Goal: Use online tool/utility: Use online tool/utility

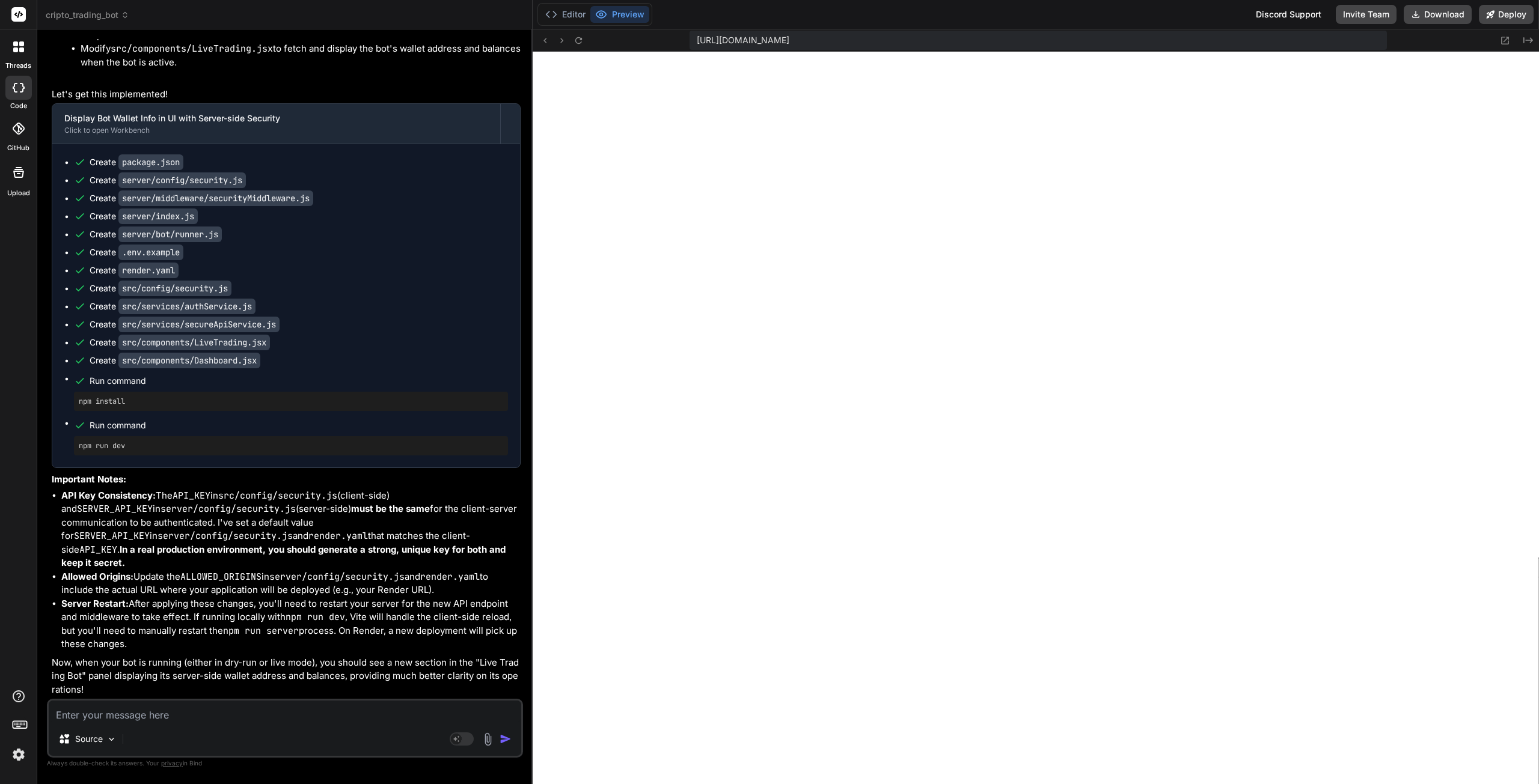
scroll to position [20359, 0]
click at [149, 729] on div "Source" at bounding box center [285, 741] width 473 height 29
click at [149, 717] on textarea at bounding box center [285, 711] width 473 height 21
type textarea "t"
type textarea "x"
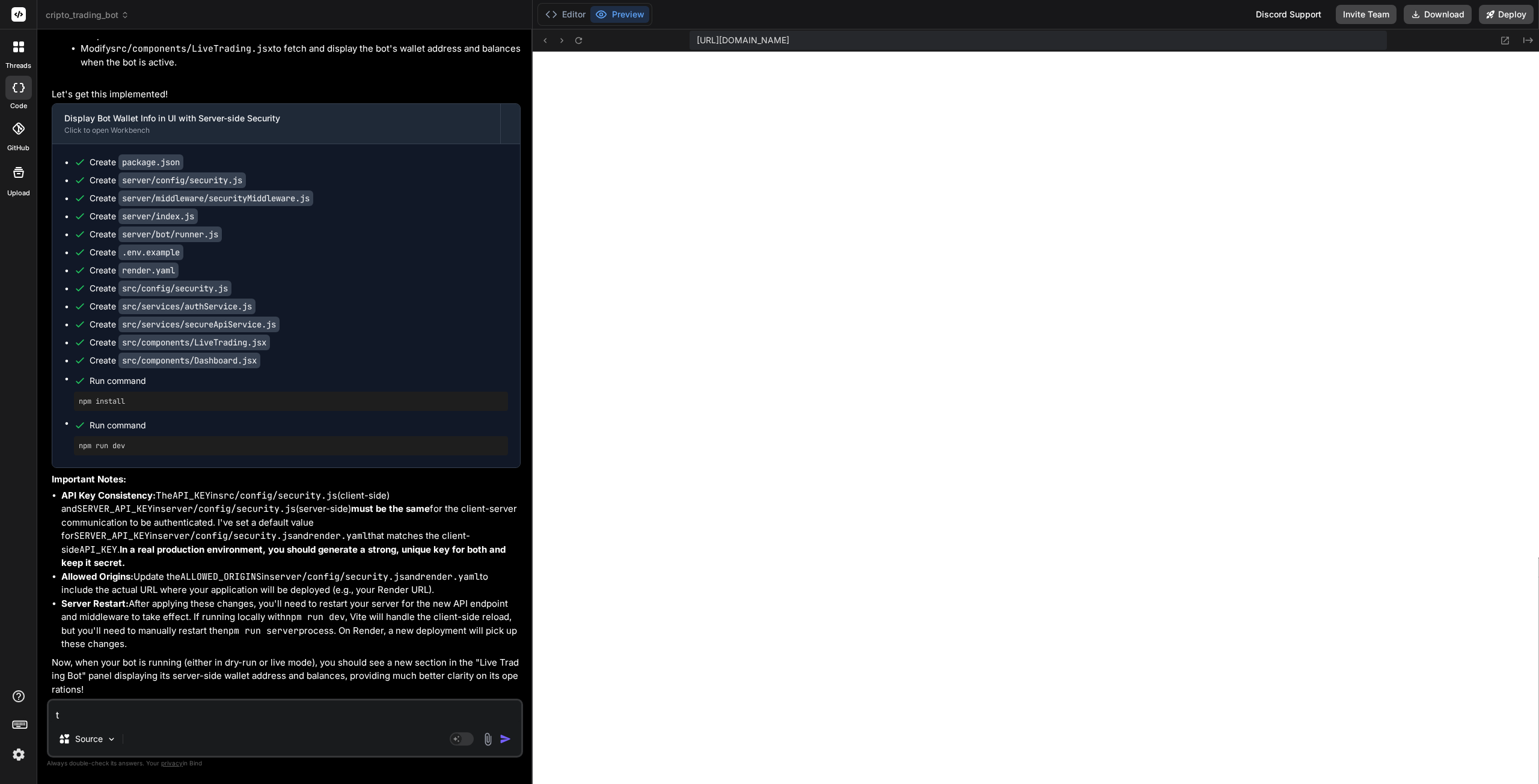
type textarea "th"
type textarea "x"
type textarea "thi"
type textarea "x"
type textarea "this"
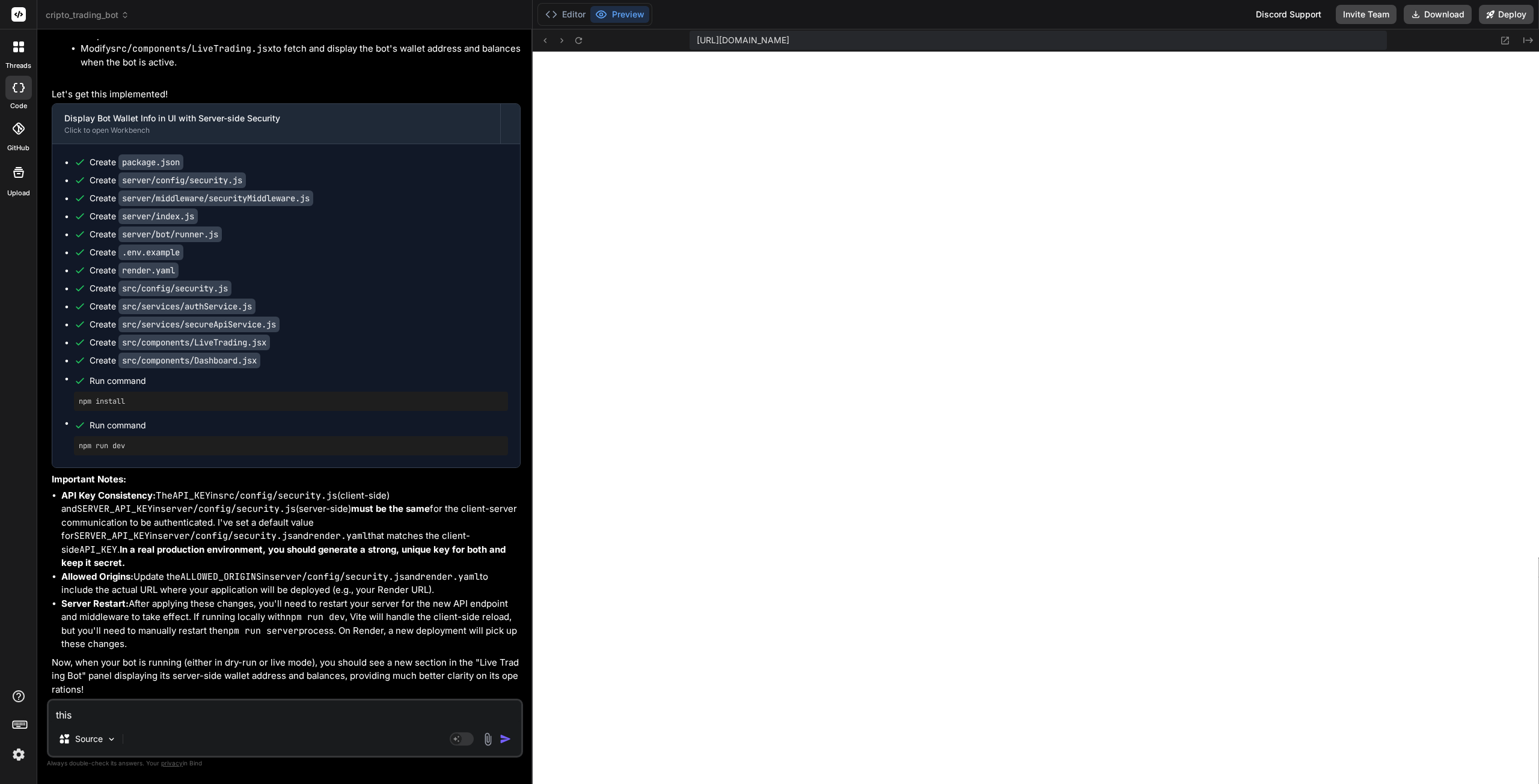
type textarea "x"
type textarea "this"
type textarea "x"
type textarea "this i"
type textarea "x"
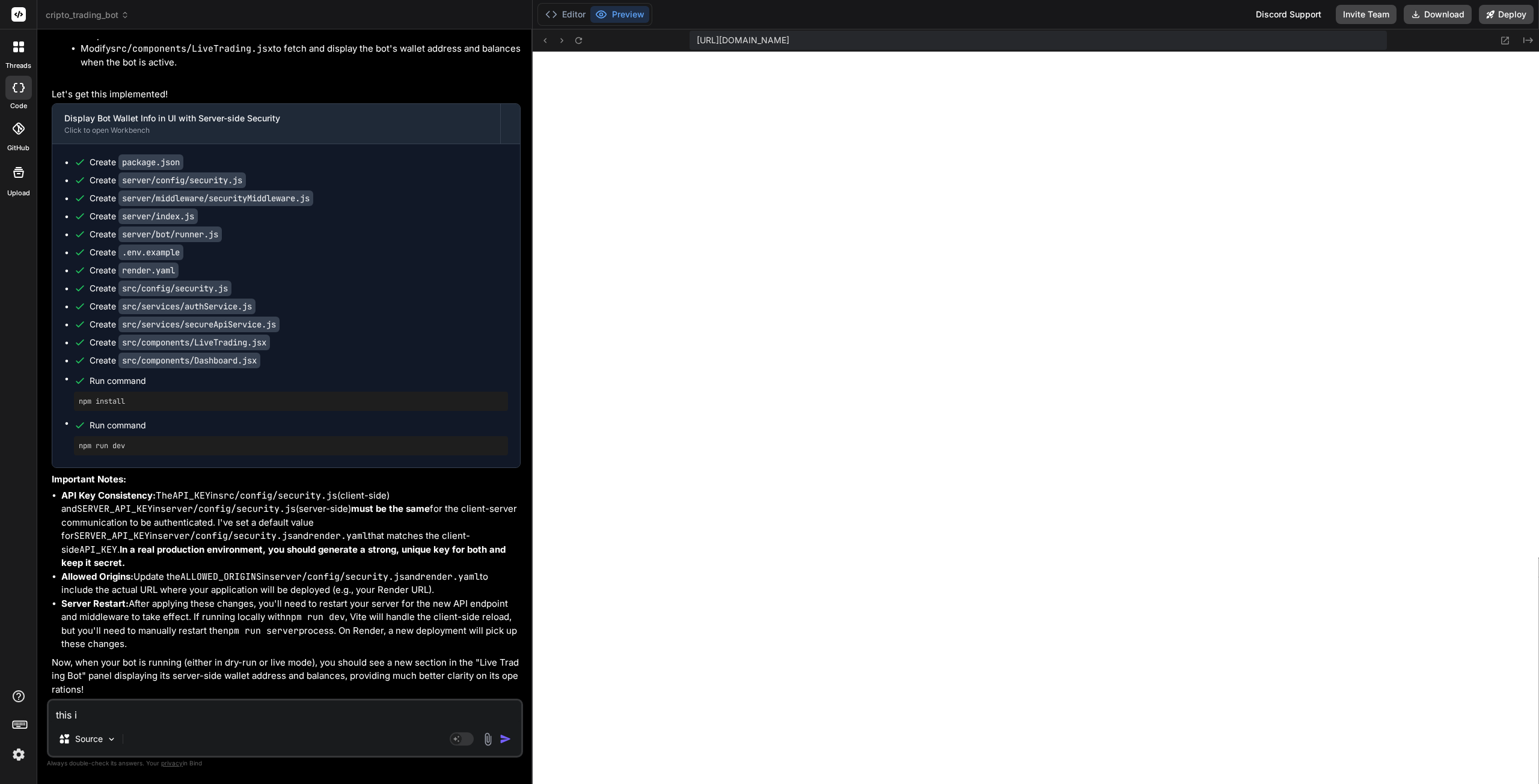
type textarea "this is"
type textarea "x"
type textarea "this is"
type textarea "x"
type textarea "this is a"
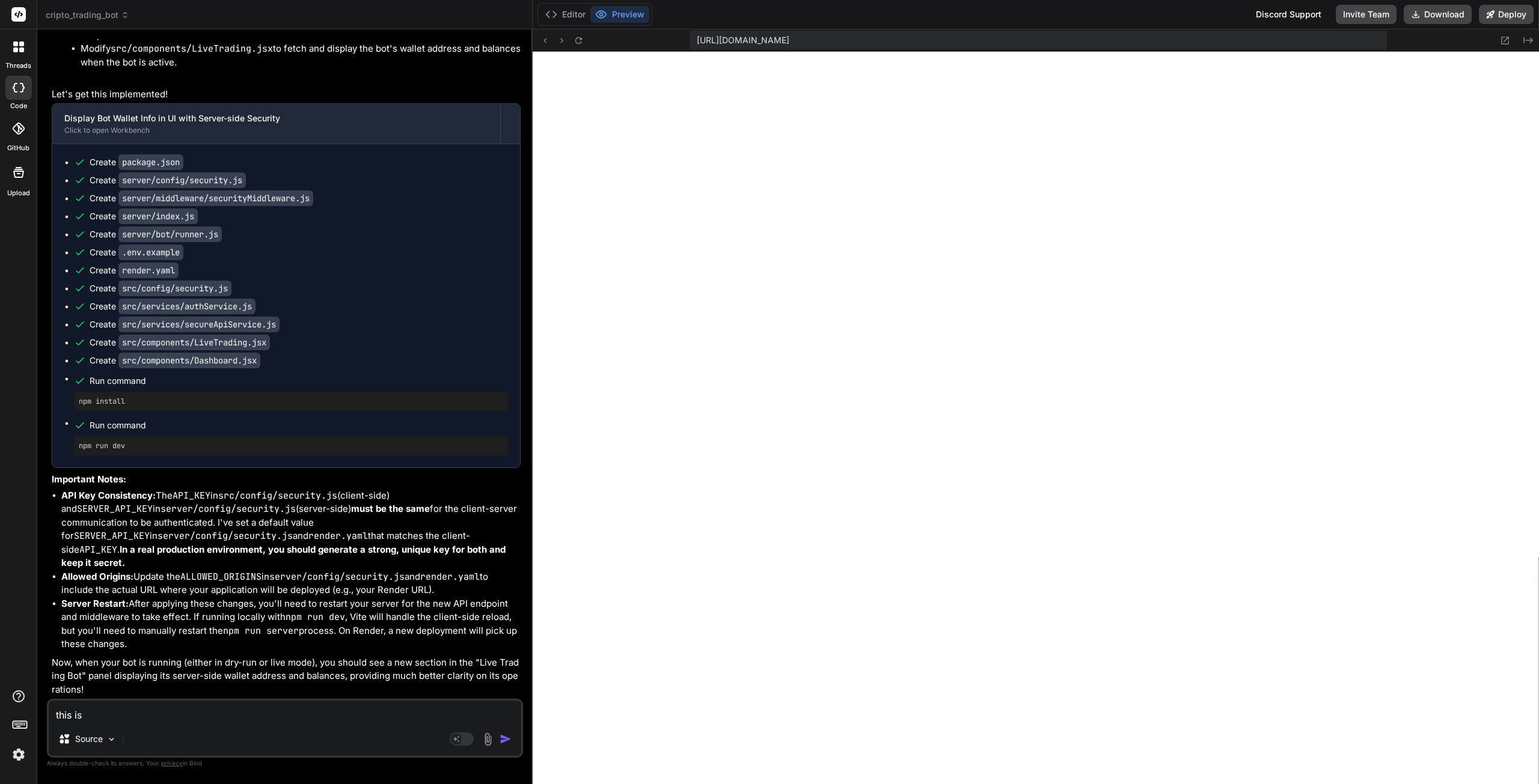
type textarea "x"
type textarea "this is al"
type textarea "x"
type textarea "this is all"
type textarea "x"
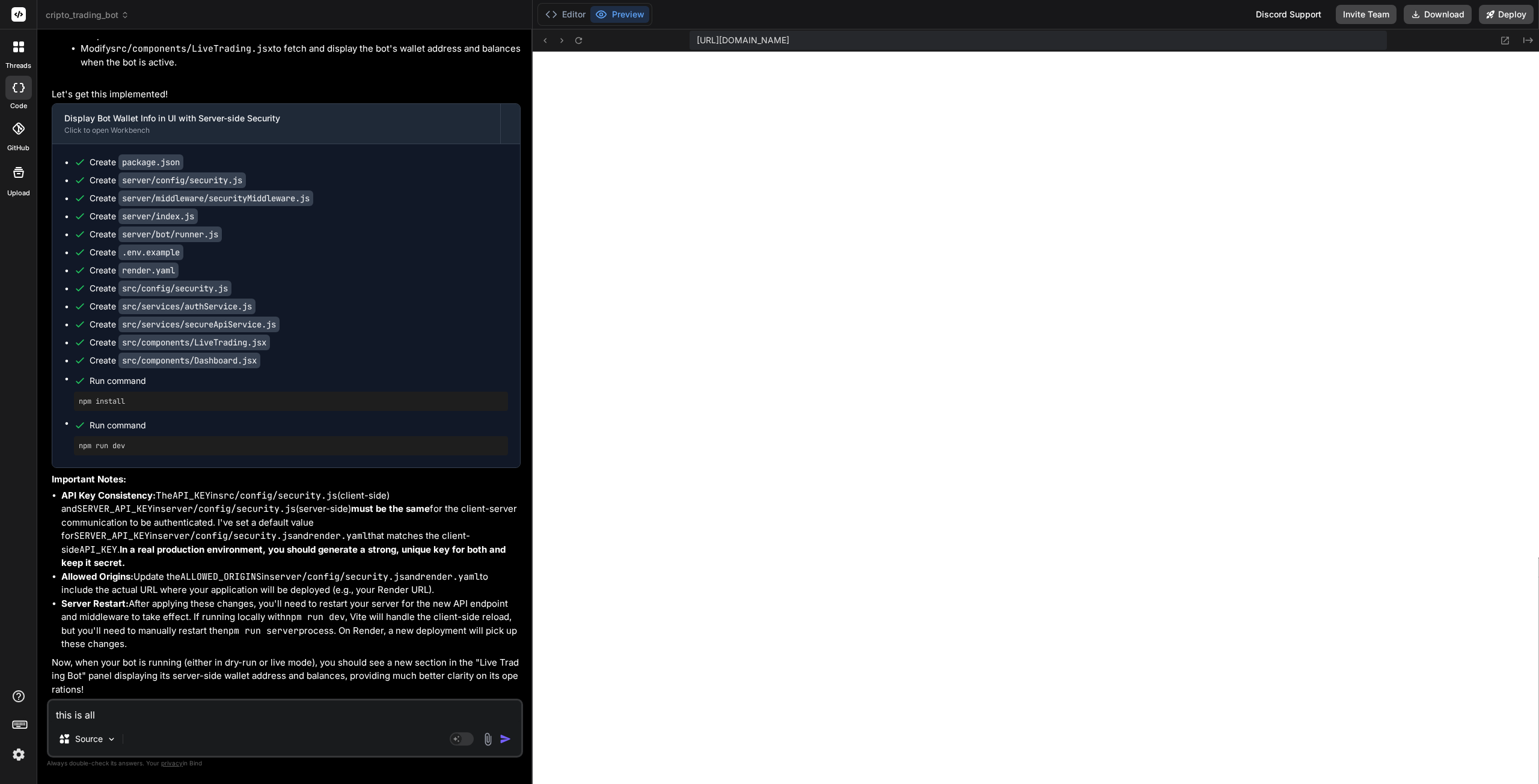
type textarea "this is all"
type textarea "x"
type textarea "this is all r"
type textarea "x"
type textarea "this is all ri"
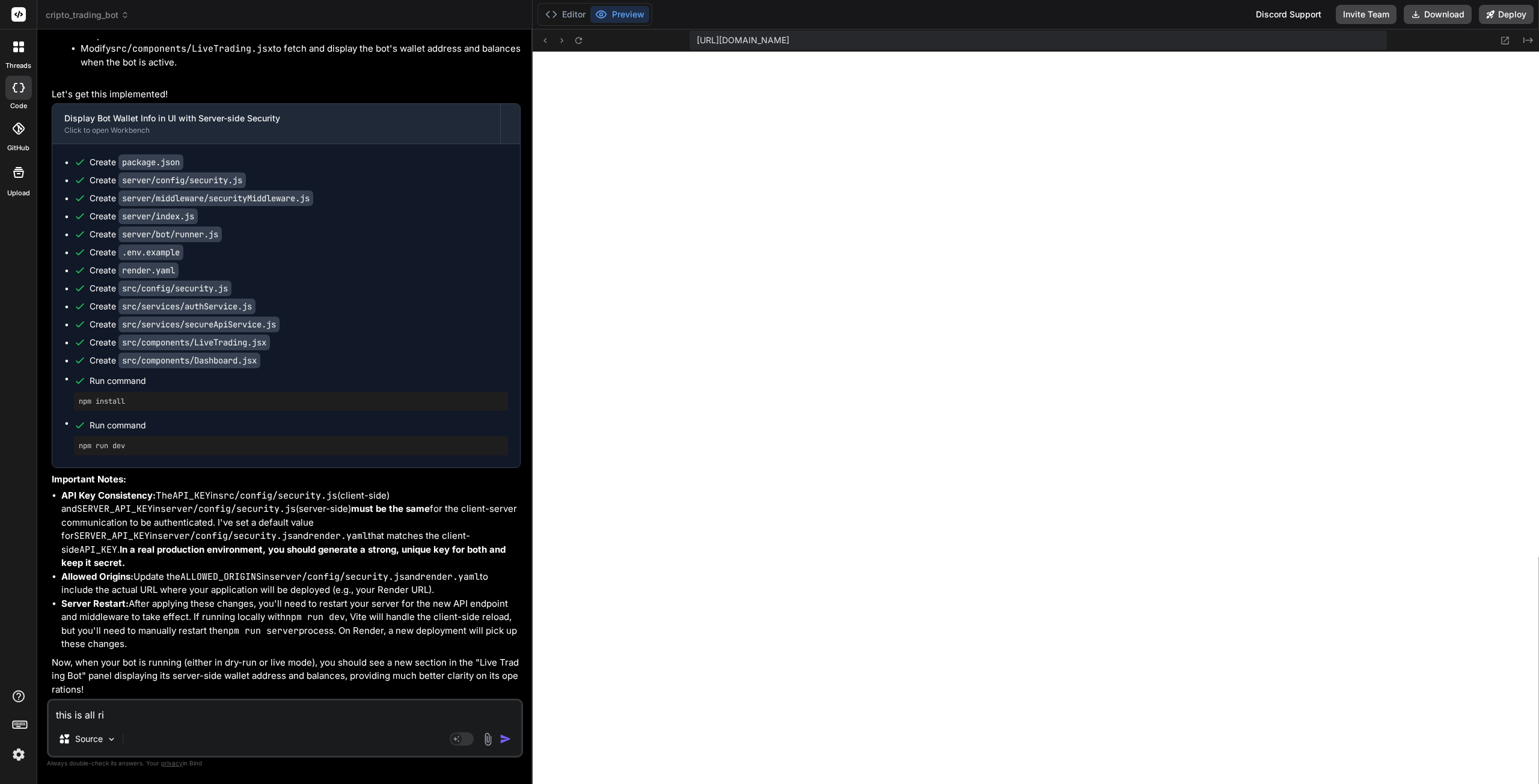
type textarea "x"
type textarea "this is all r"
type textarea "x"
type textarea "this is all ru"
type textarea "x"
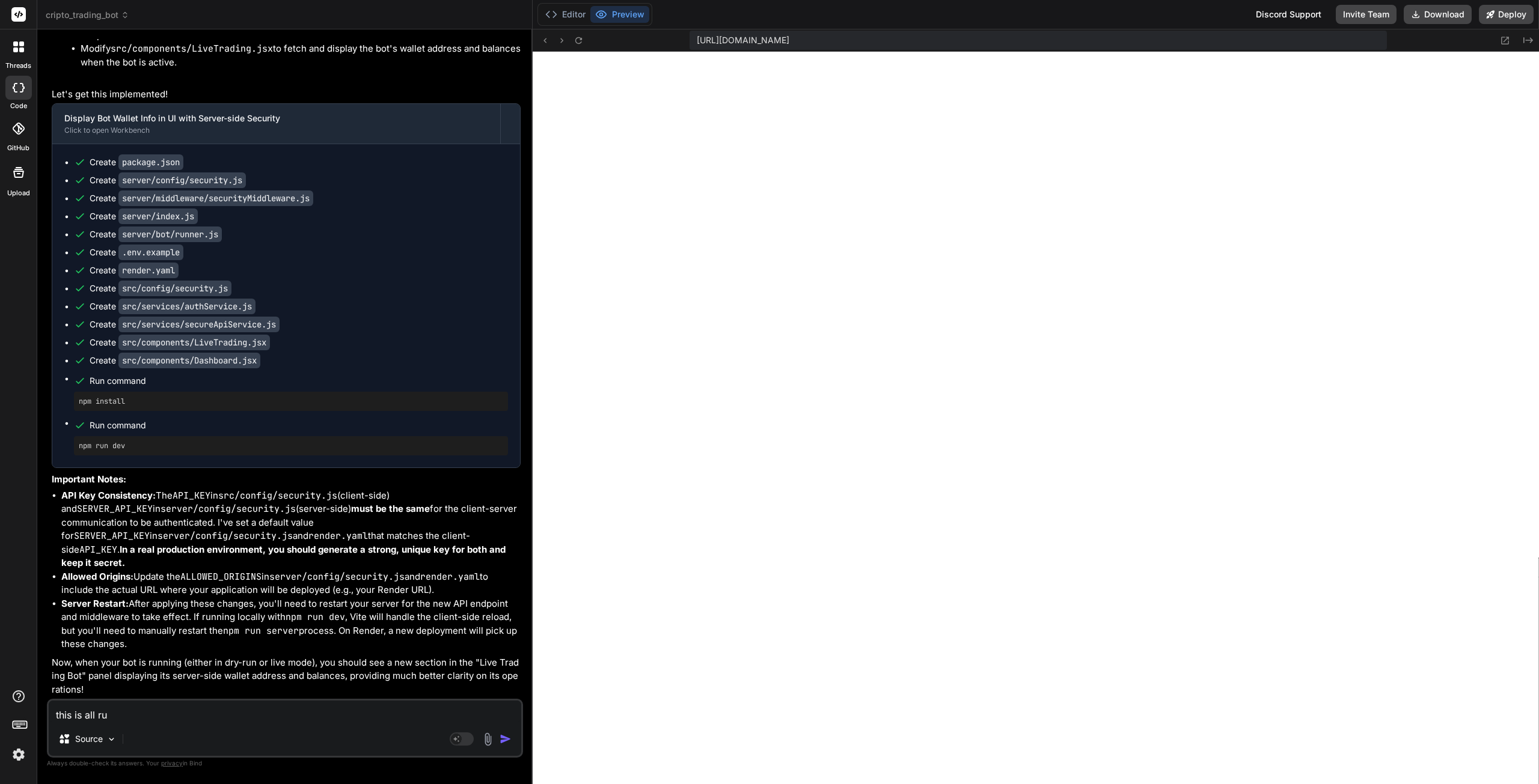
type textarea "this is all run"
type textarea "x"
type textarea "this is all runn"
type textarea "x"
type textarea "this is all runni"
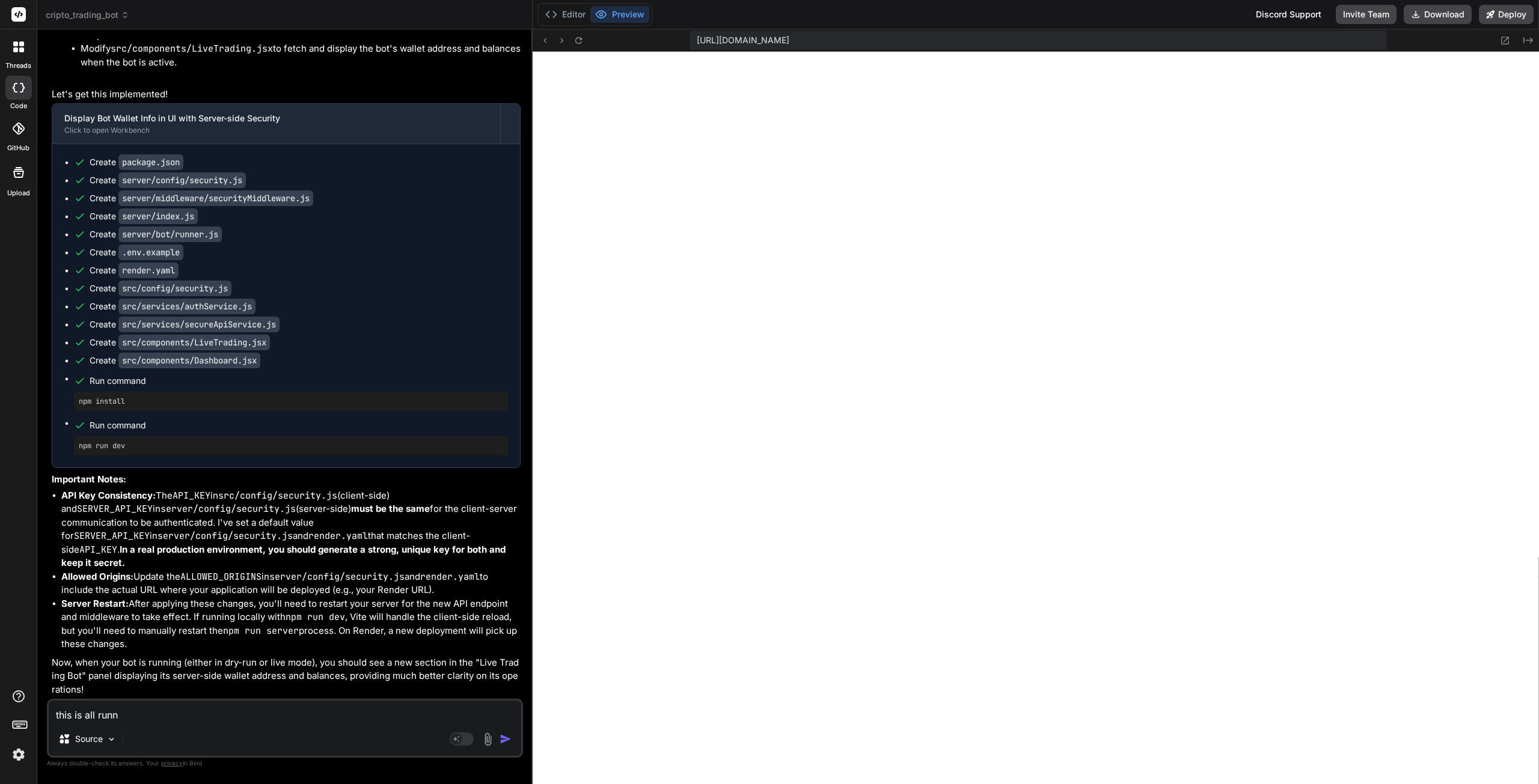
type textarea "x"
type textarea "this is all runnin"
type textarea "x"
type textarea "this is all running"
type textarea "x"
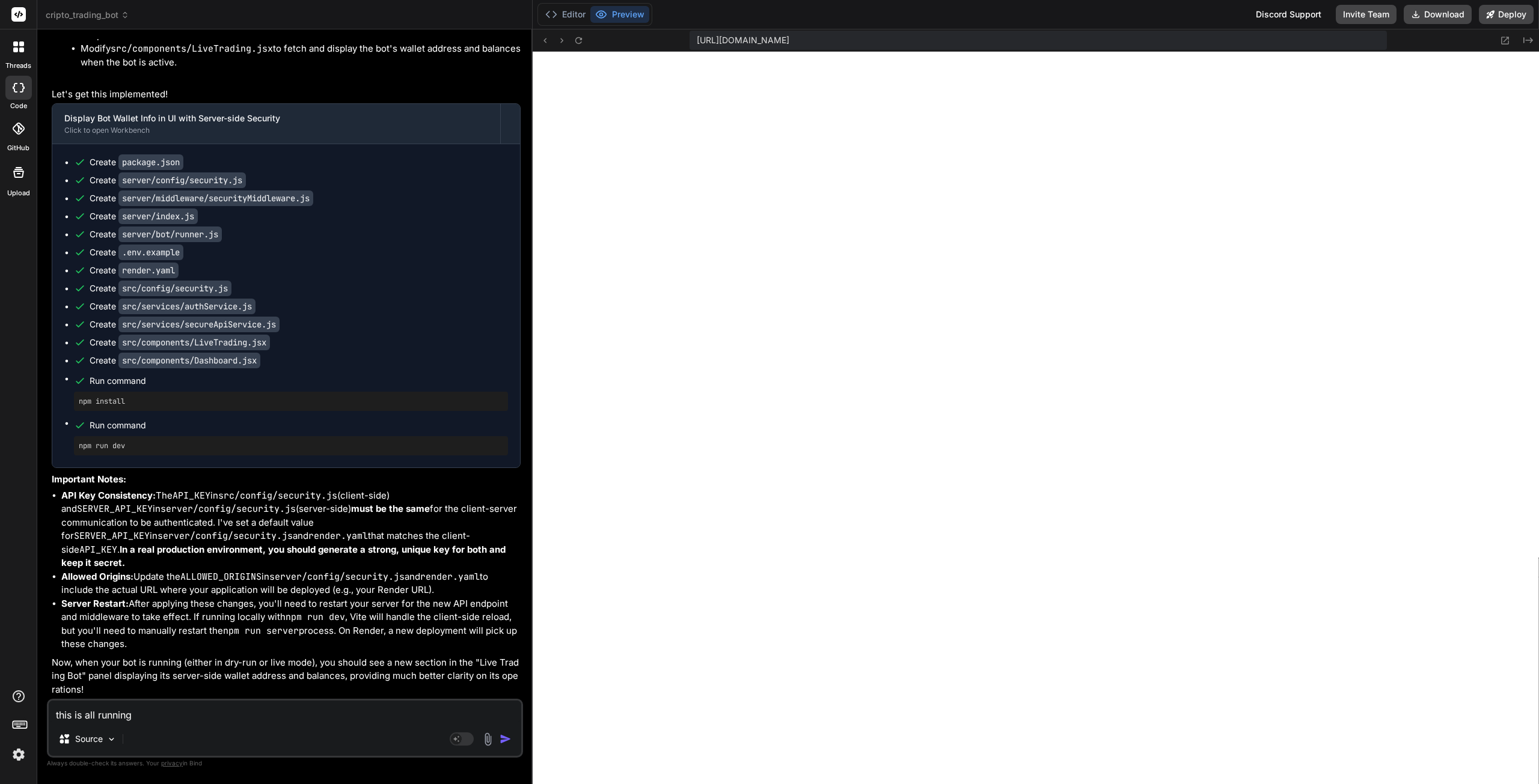
type textarea "this is all running"
type textarea "x"
type textarea "this is all running o"
type textarea "x"
type textarea "this is all running on"
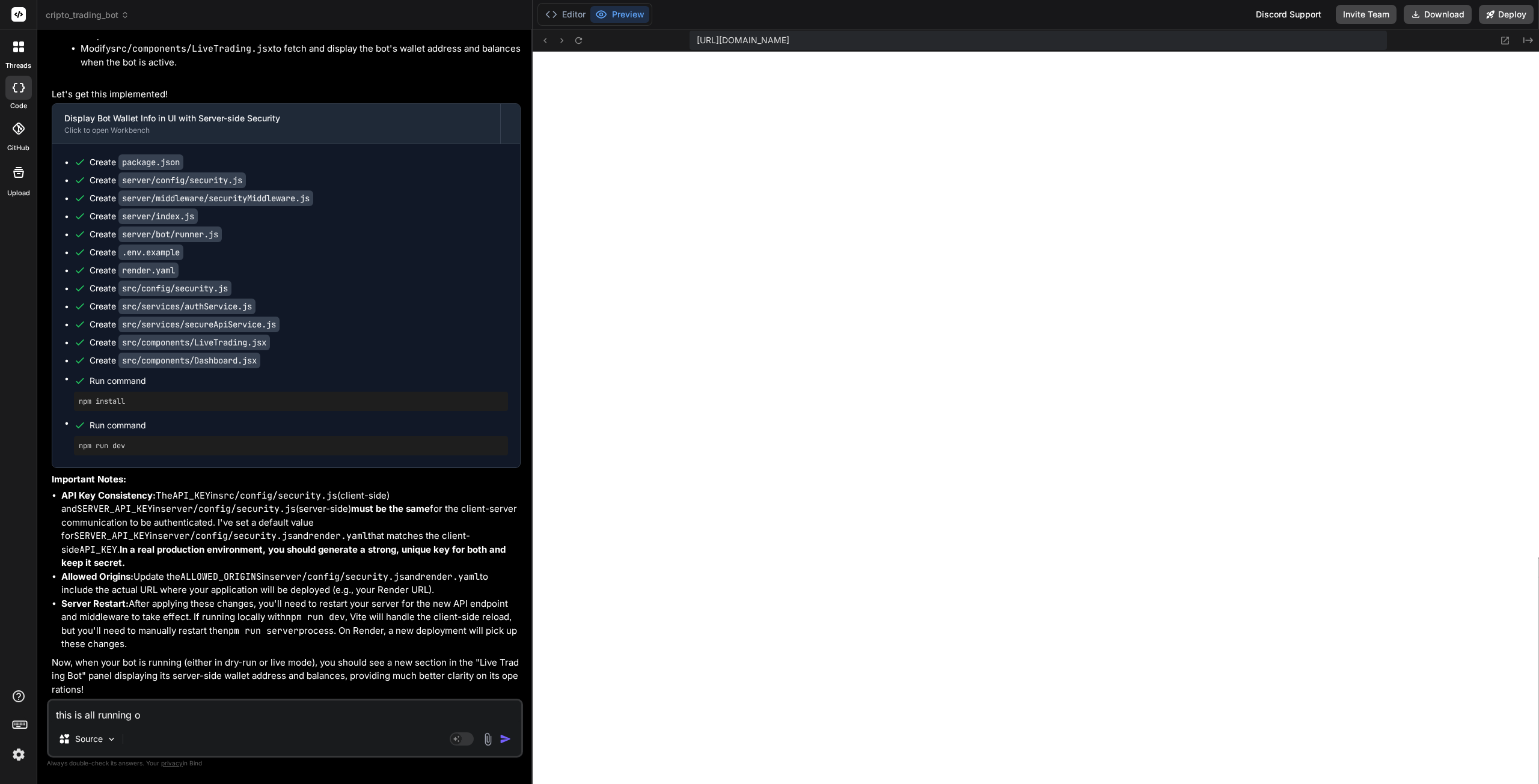
type textarea "x"
type textarea "this is all running on"
type textarea "x"
type textarea "this is all running on r"
type textarea "x"
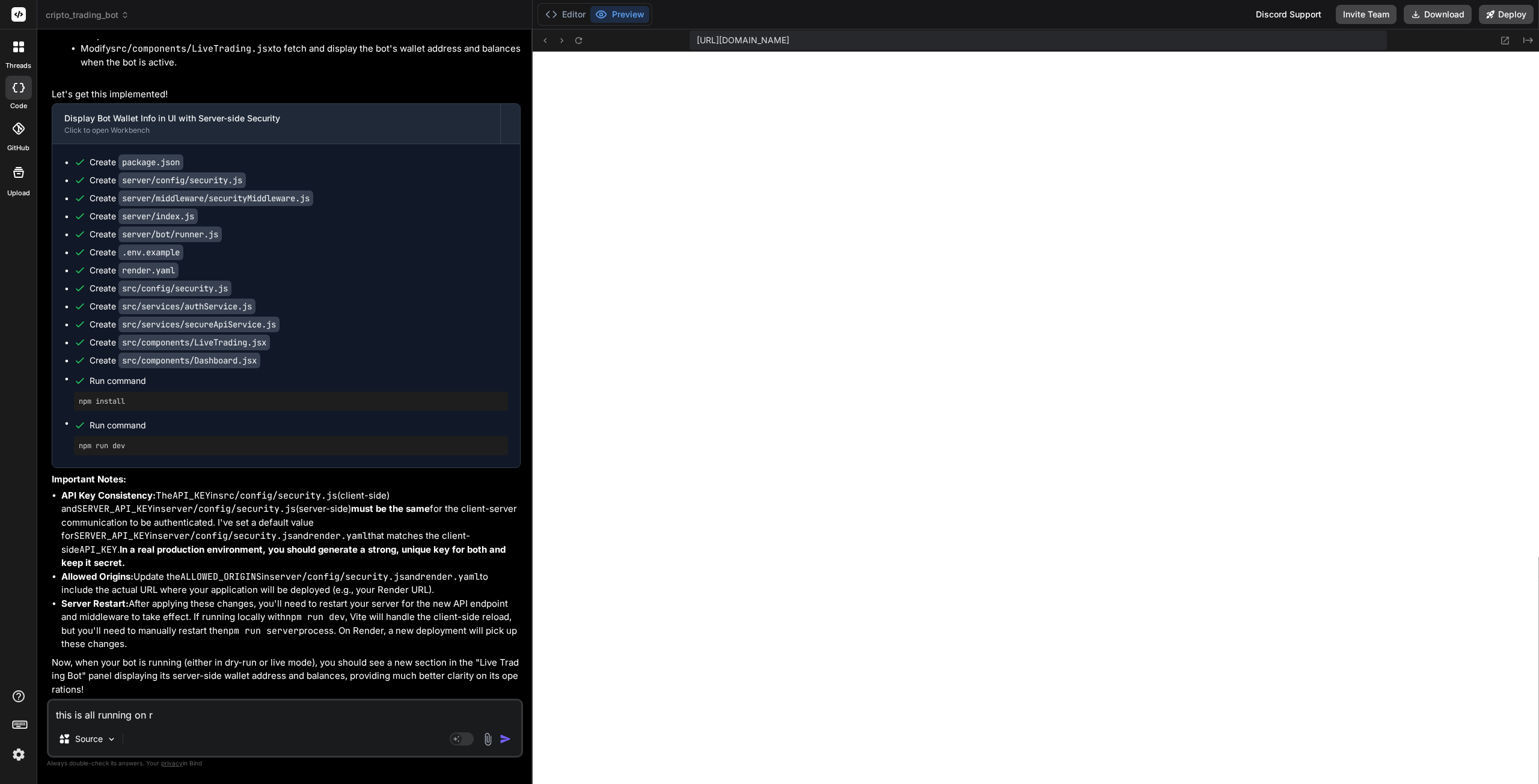
type textarea "this is all running on re"
type textarea "x"
type textarea "this is all running on ren"
type textarea "x"
type textarea "this is all running on rend"
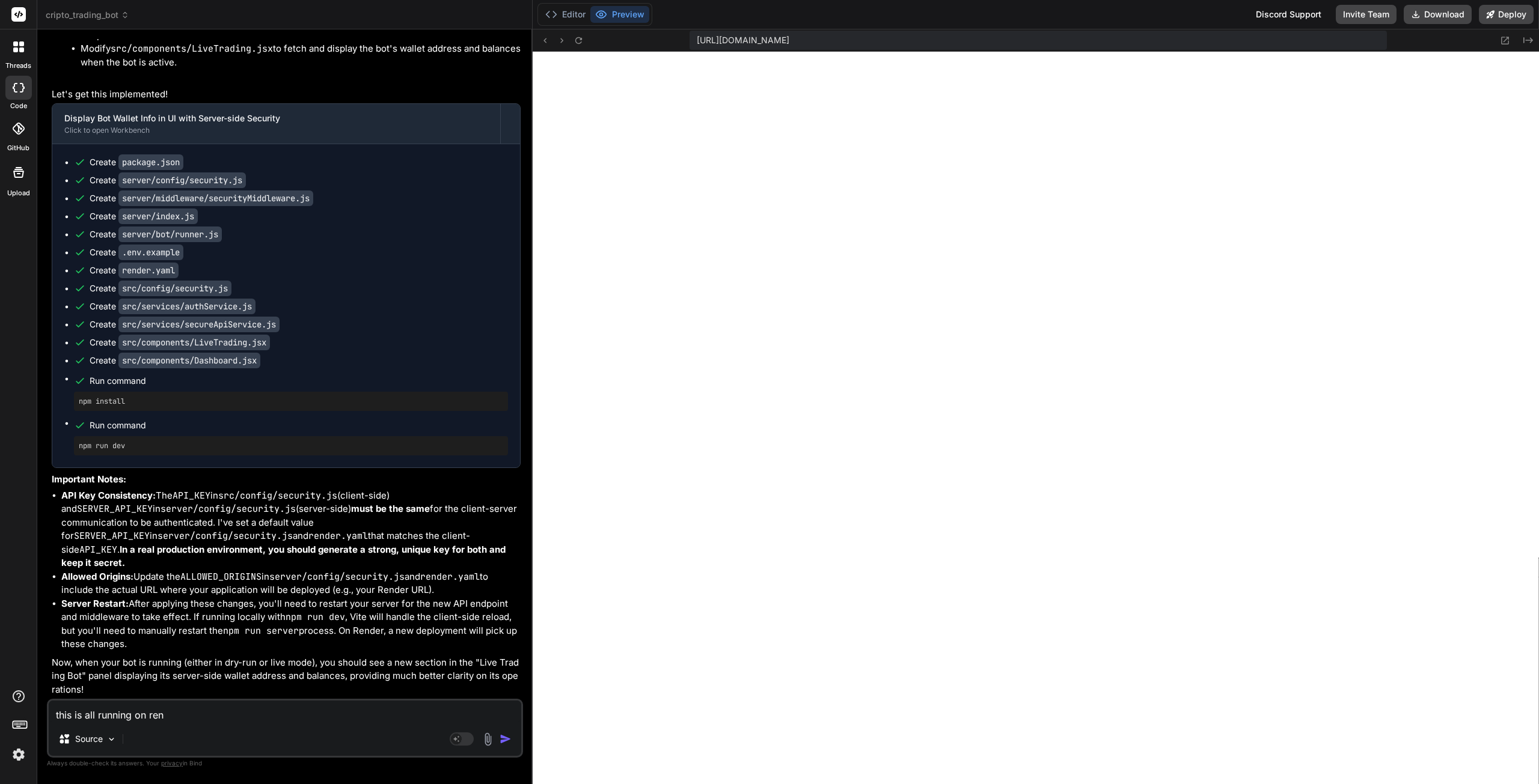
type textarea "x"
type textarea "this is all running on [PERSON_NAME]"
type textarea "x"
type textarea "this is all running on render"
type textarea "x"
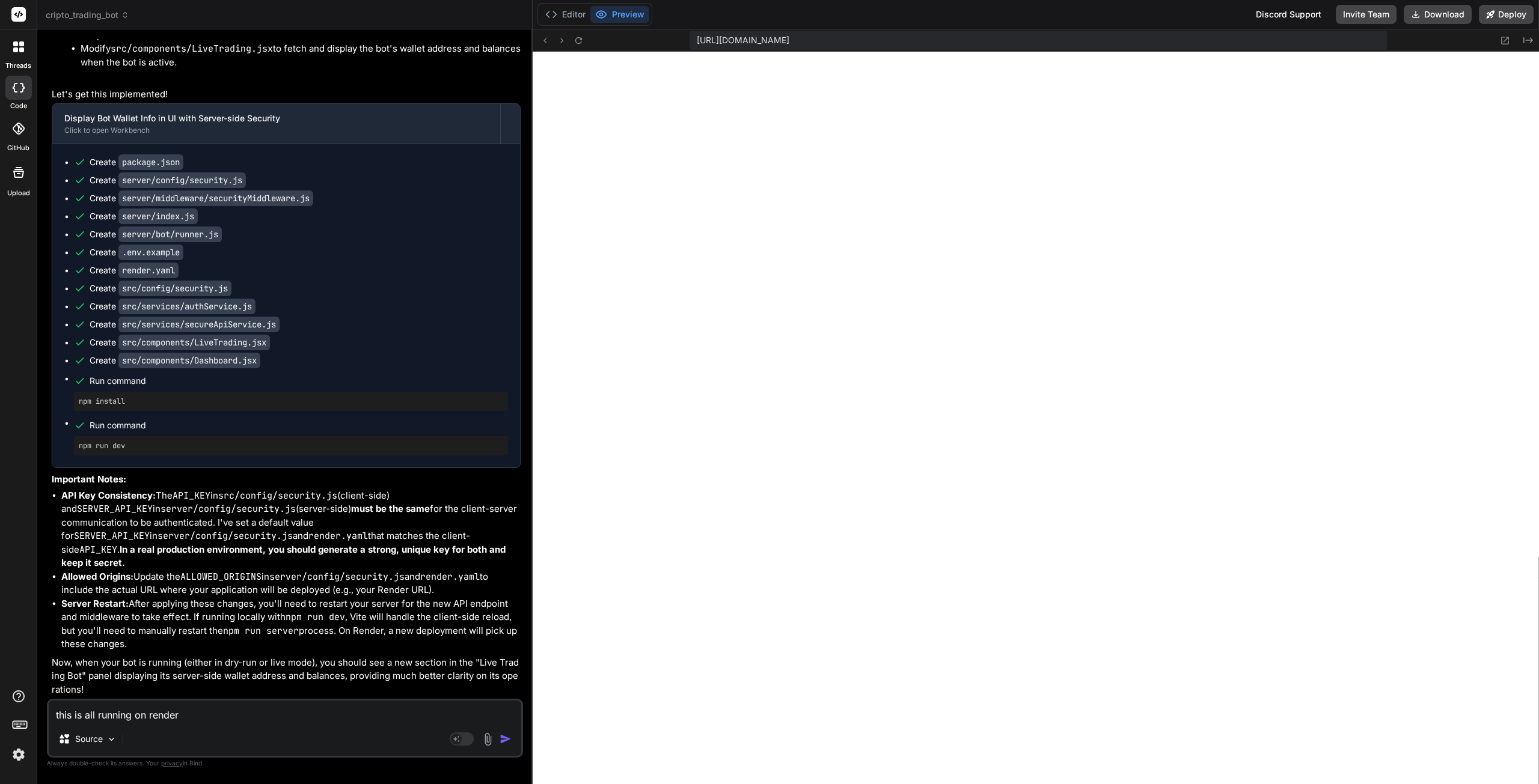
type textarea "this is all running on render"
type textarea "x"
type textarea "this is all running on render r"
type textarea "x"
type textarea "this is all running on render ri"
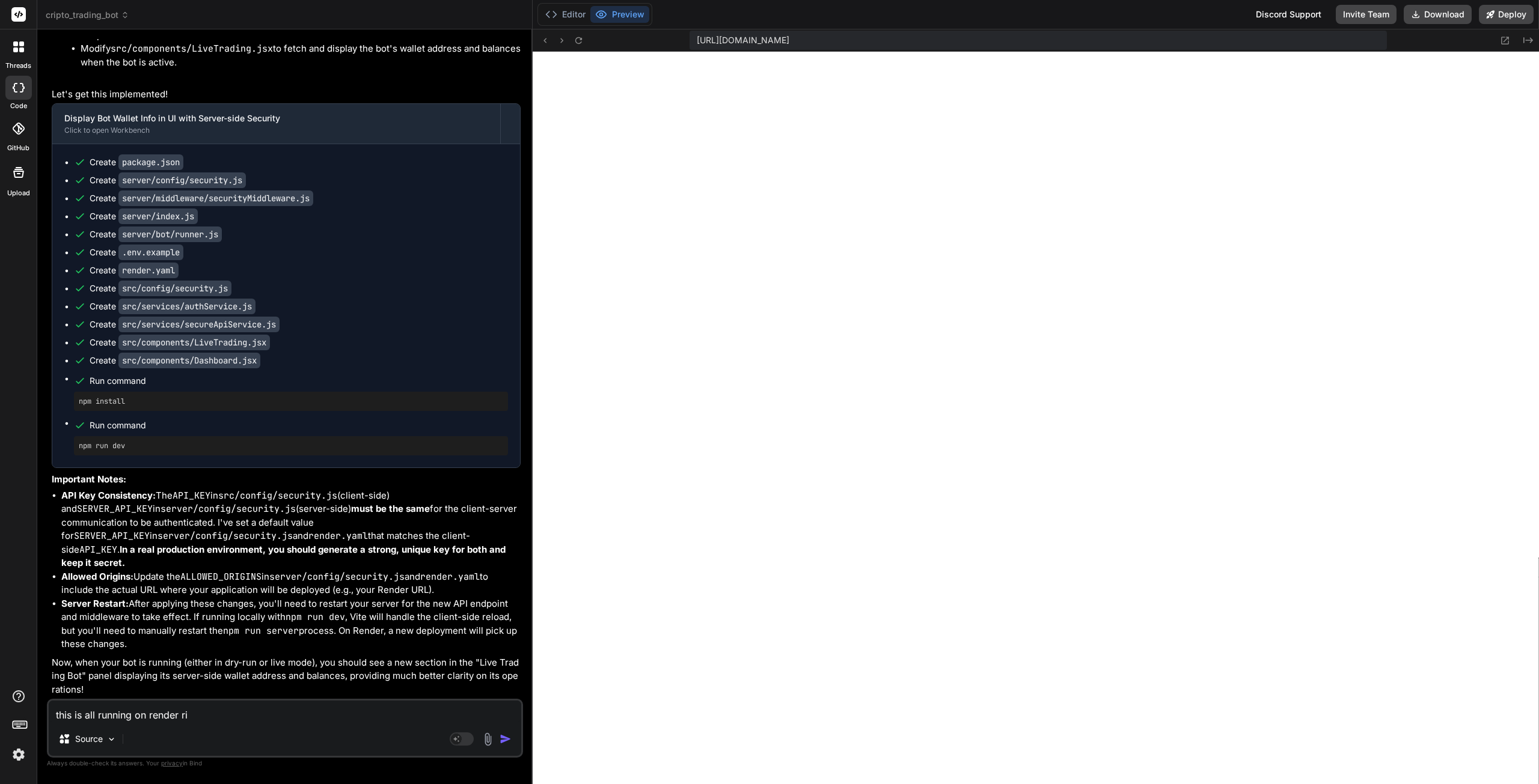
type textarea "x"
type textarea "this is all running on render rig"
type textarea "x"
type textarea "this is all running on render righ"
type textarea "x"
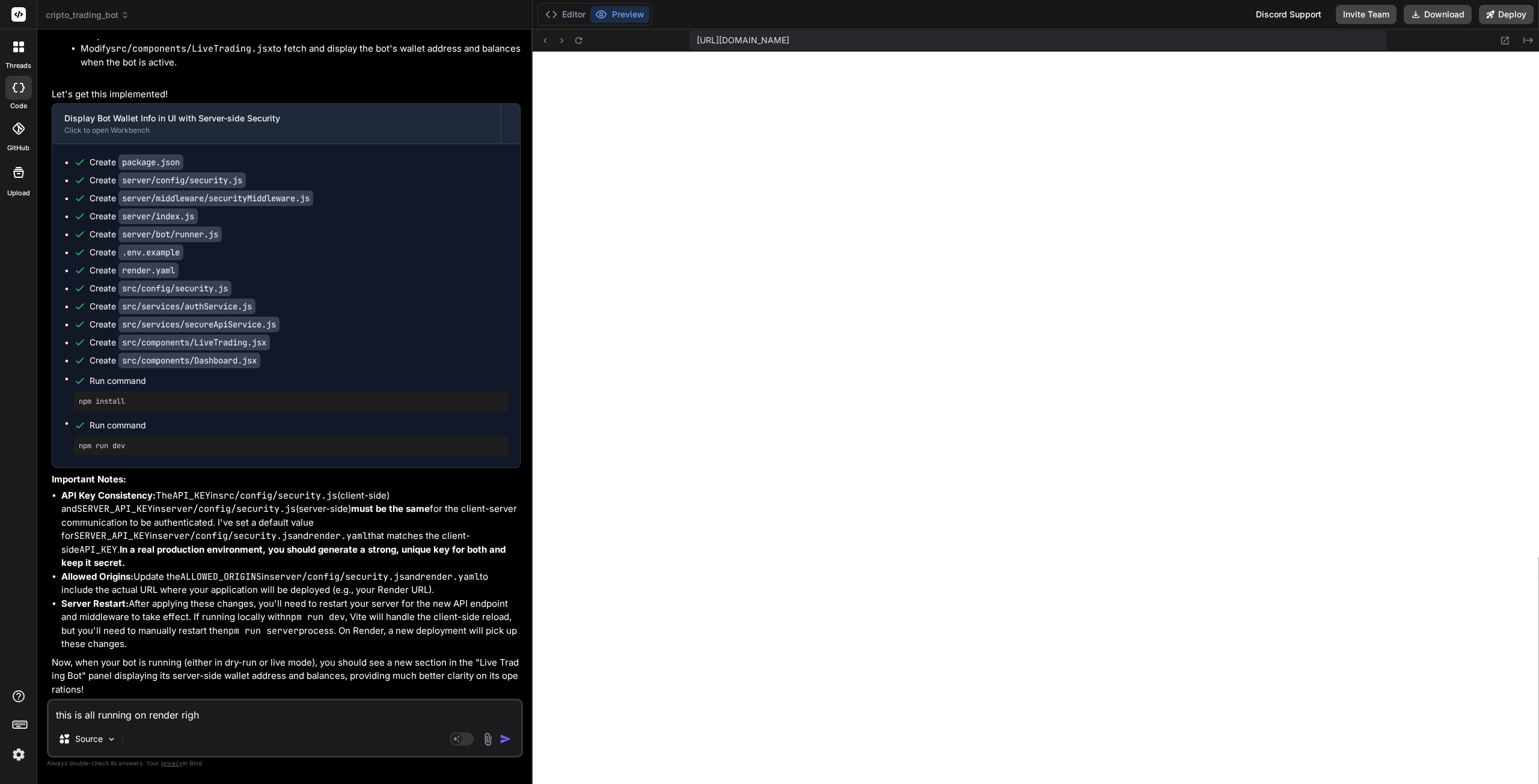
type textarea "this is all running on render right"
type textarea "x"
type textarea "this is all running on render right?"
type textarea "x"
type textarea "this is all running on render right?"
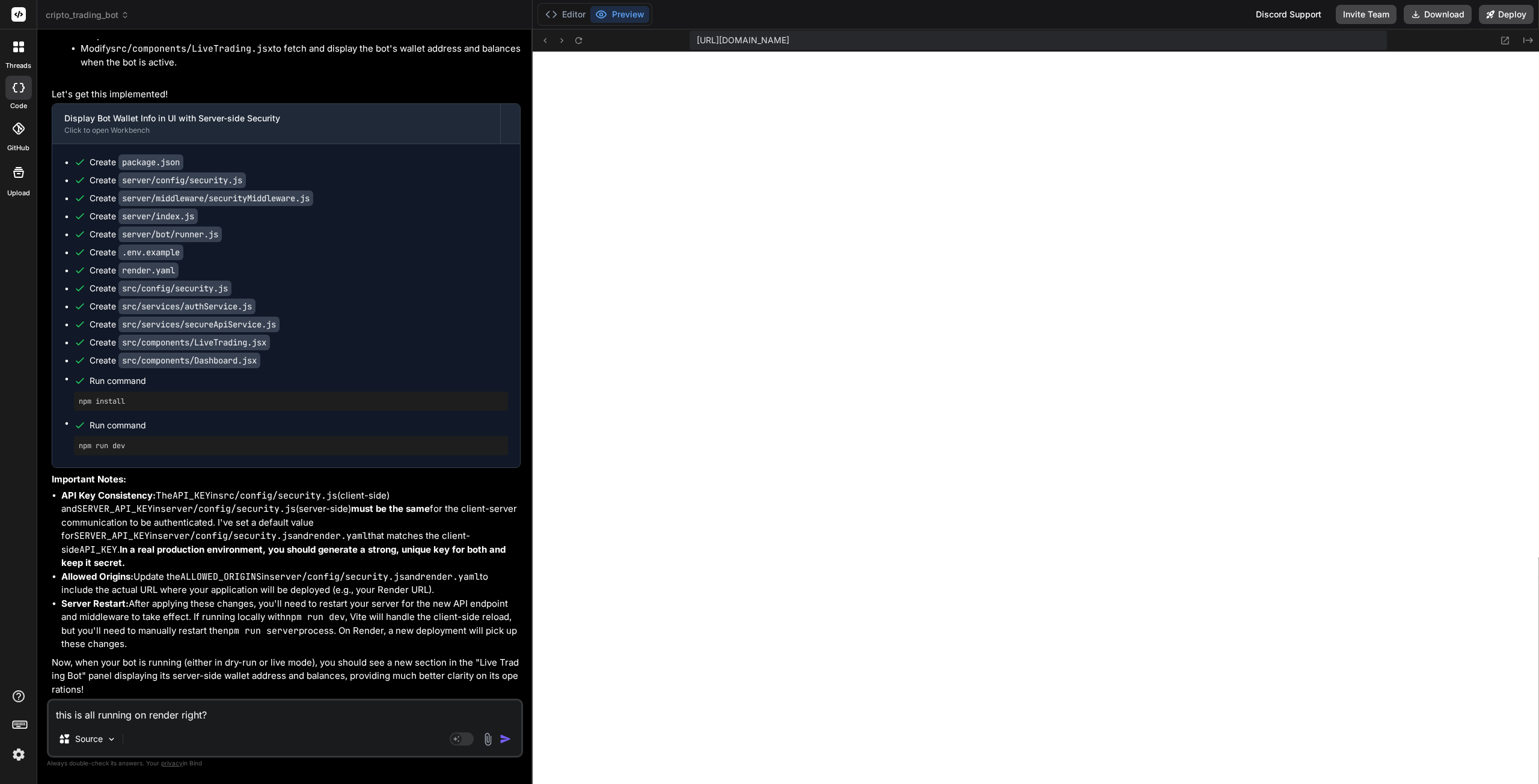
click at [502, 741] on img "button" at bounding box center [505, 738] width 12 height 12
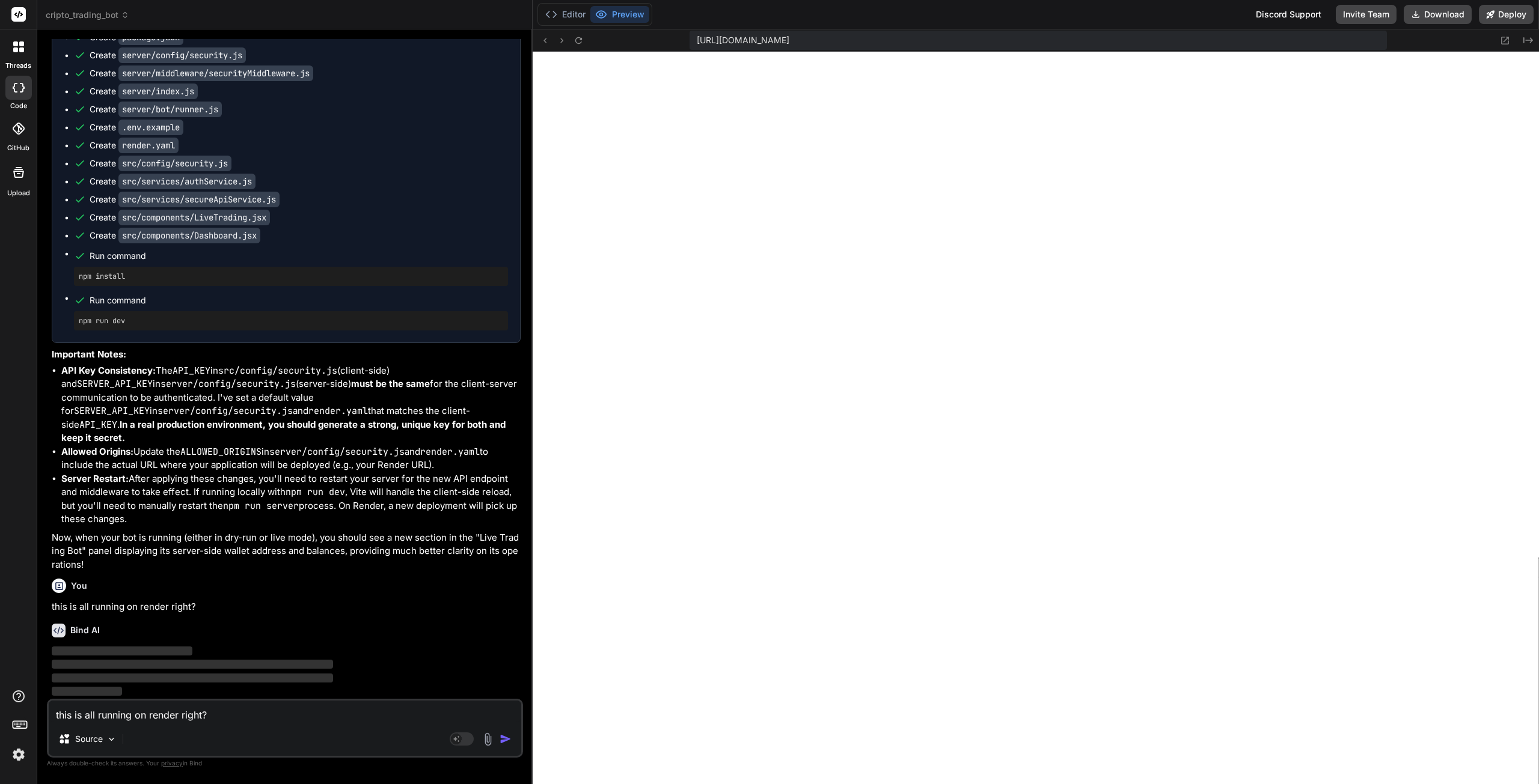
scroll to position [20484, 0]
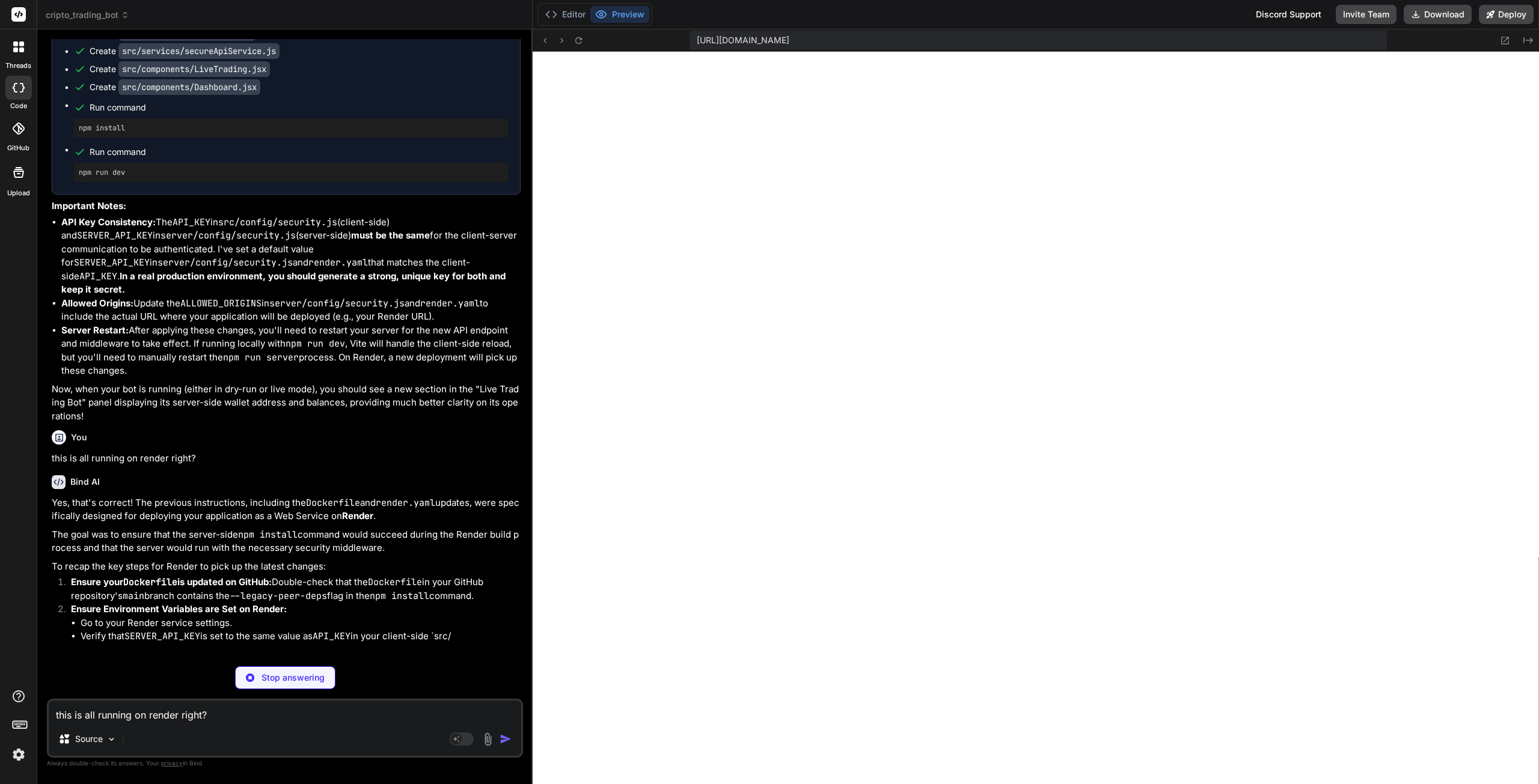
type textarea "x"
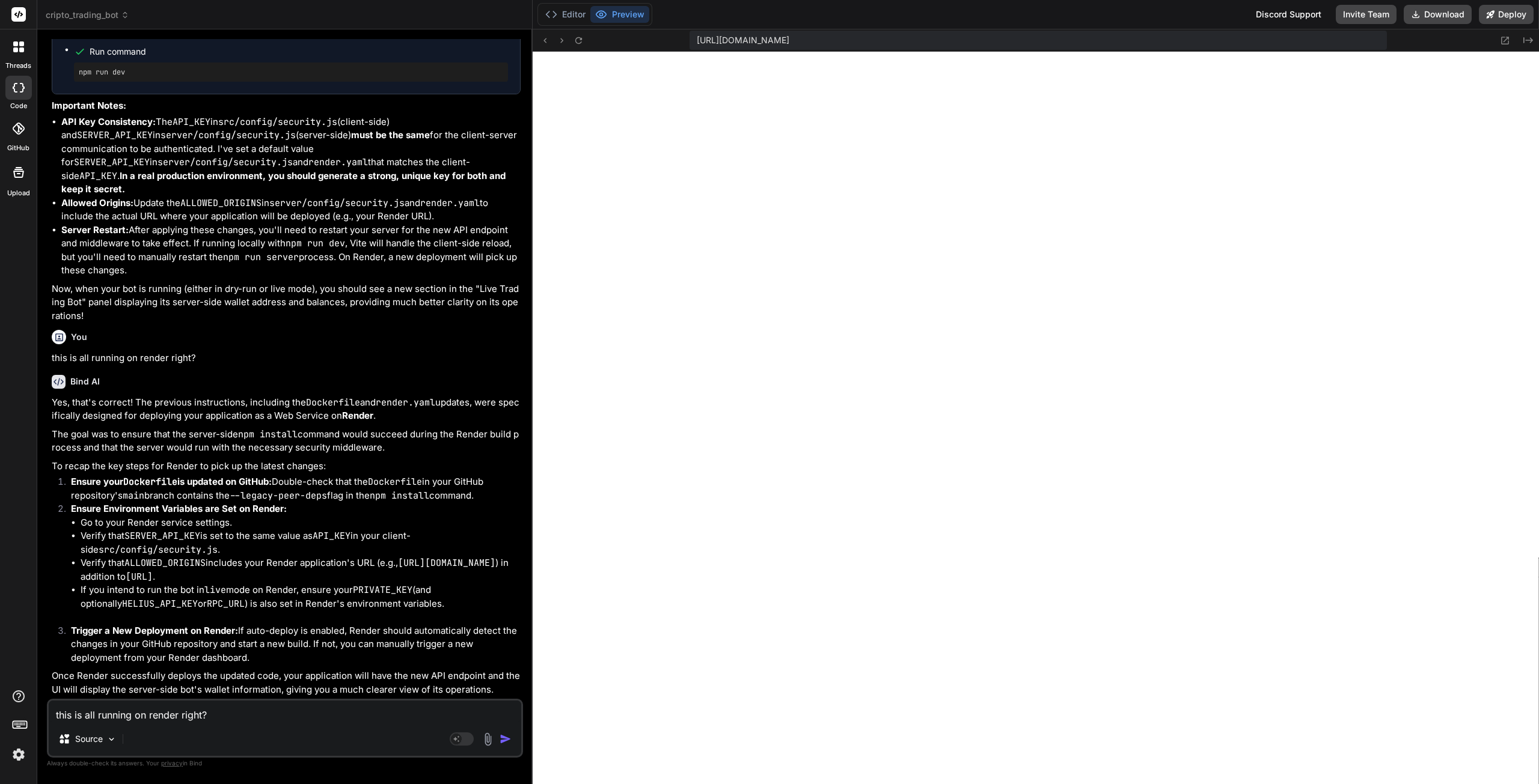
scroll to position [20736, 0]
